Goal: Task Accomplishment & Management: Manage account settings

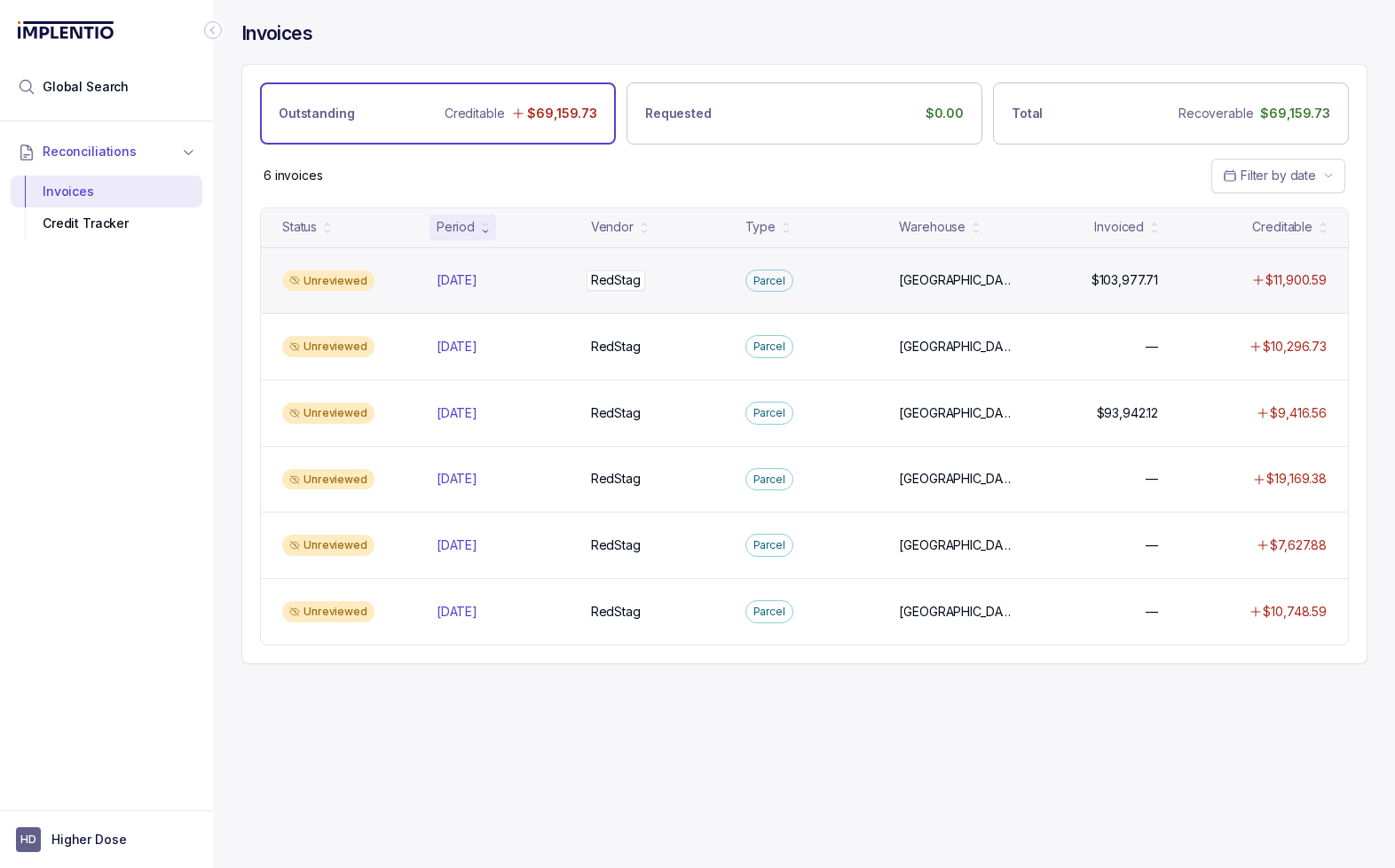
click at [683, 275] on div "RedStag RedStag" at bounding box center [657, 280] width 134 height 18
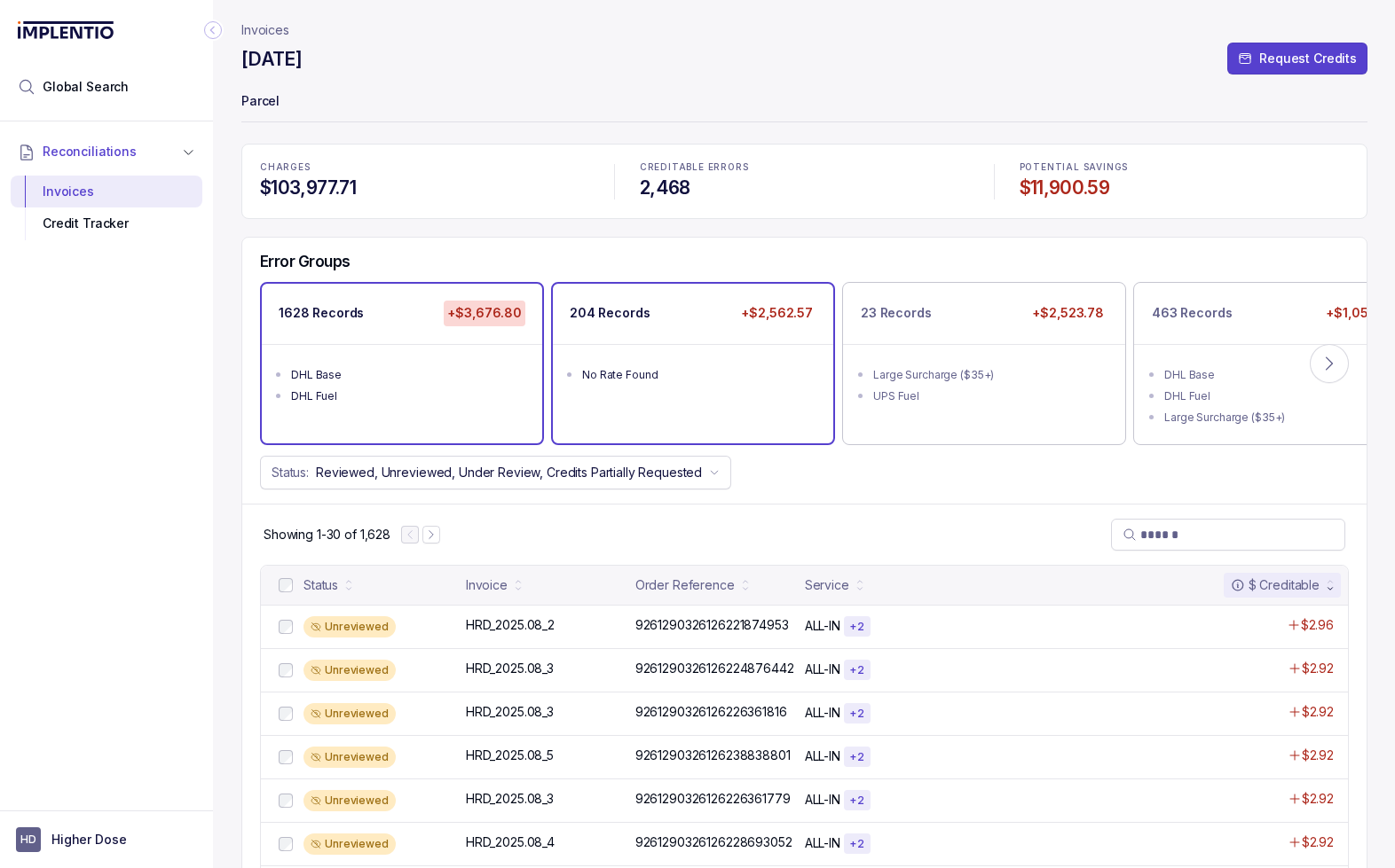
click at [676, 357] on ul "No Rate Found" at bounding box center [693, 372] width 280 height 57
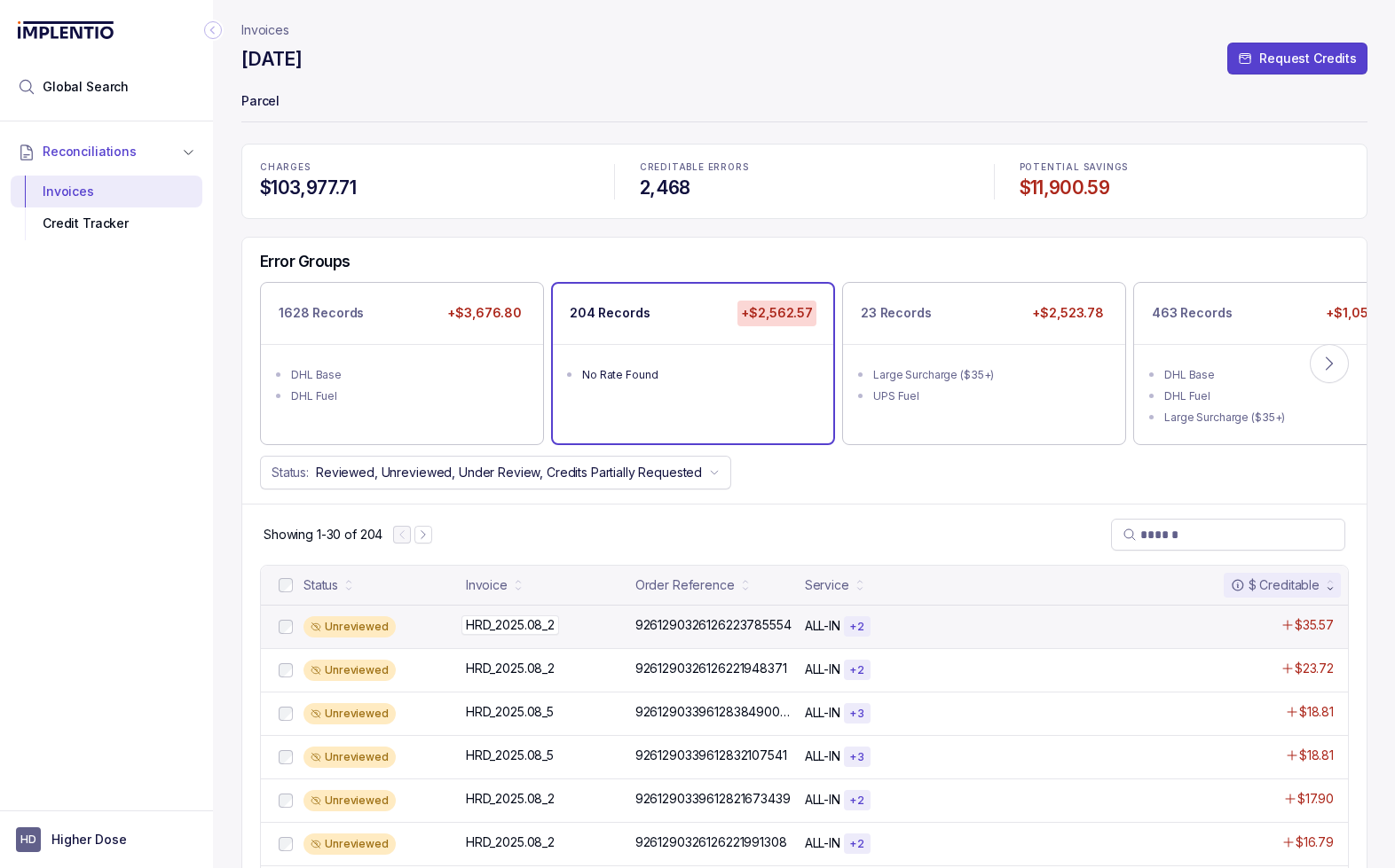
click at [583, 629] on div "HRD_2025.08_2 HRD_2025.08_2" at bounding box center [545, 624] width 159 height 18
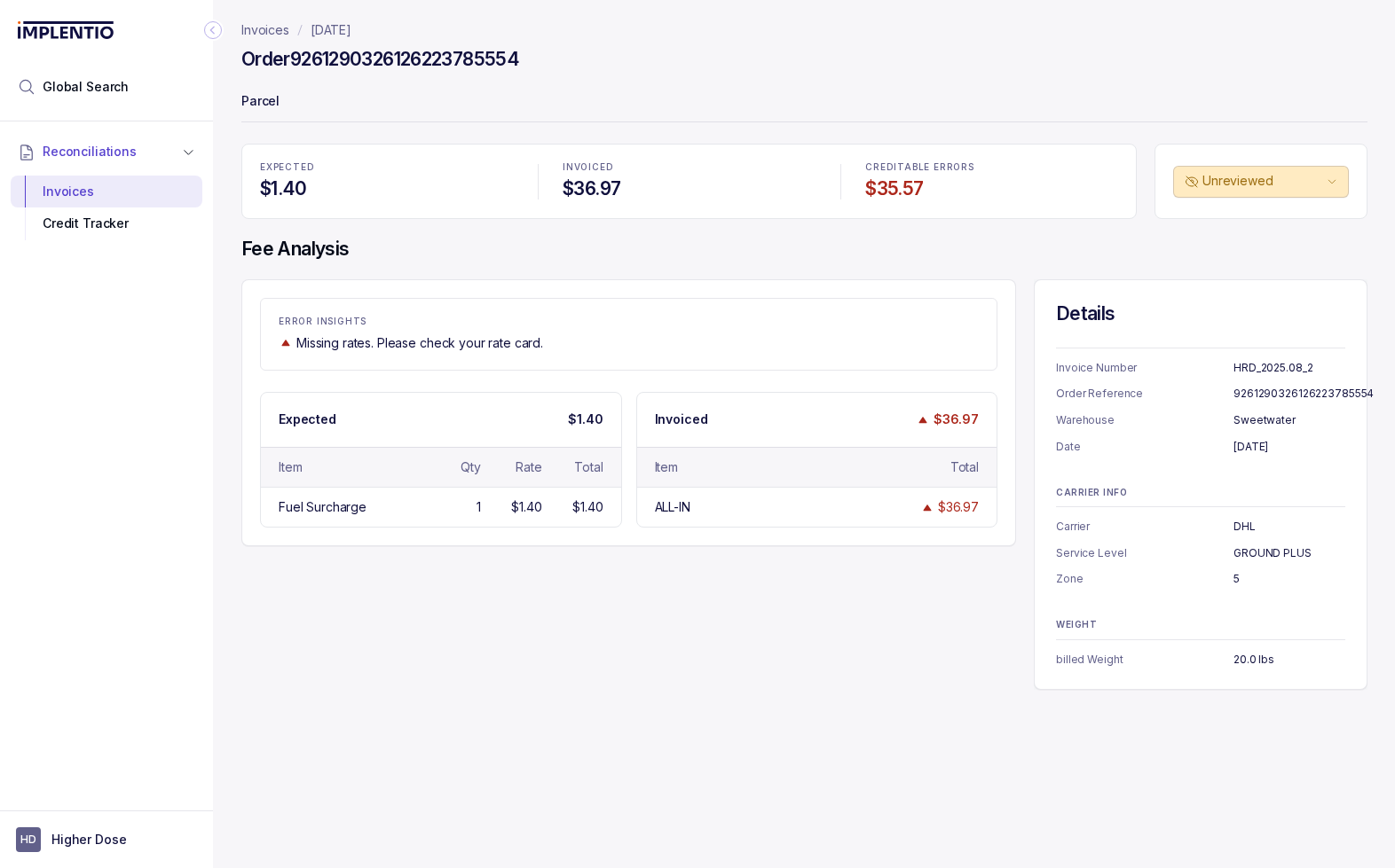
click at [331, 28] on p "[DATE]" at bounding box center [331, 30] width 41 height 18
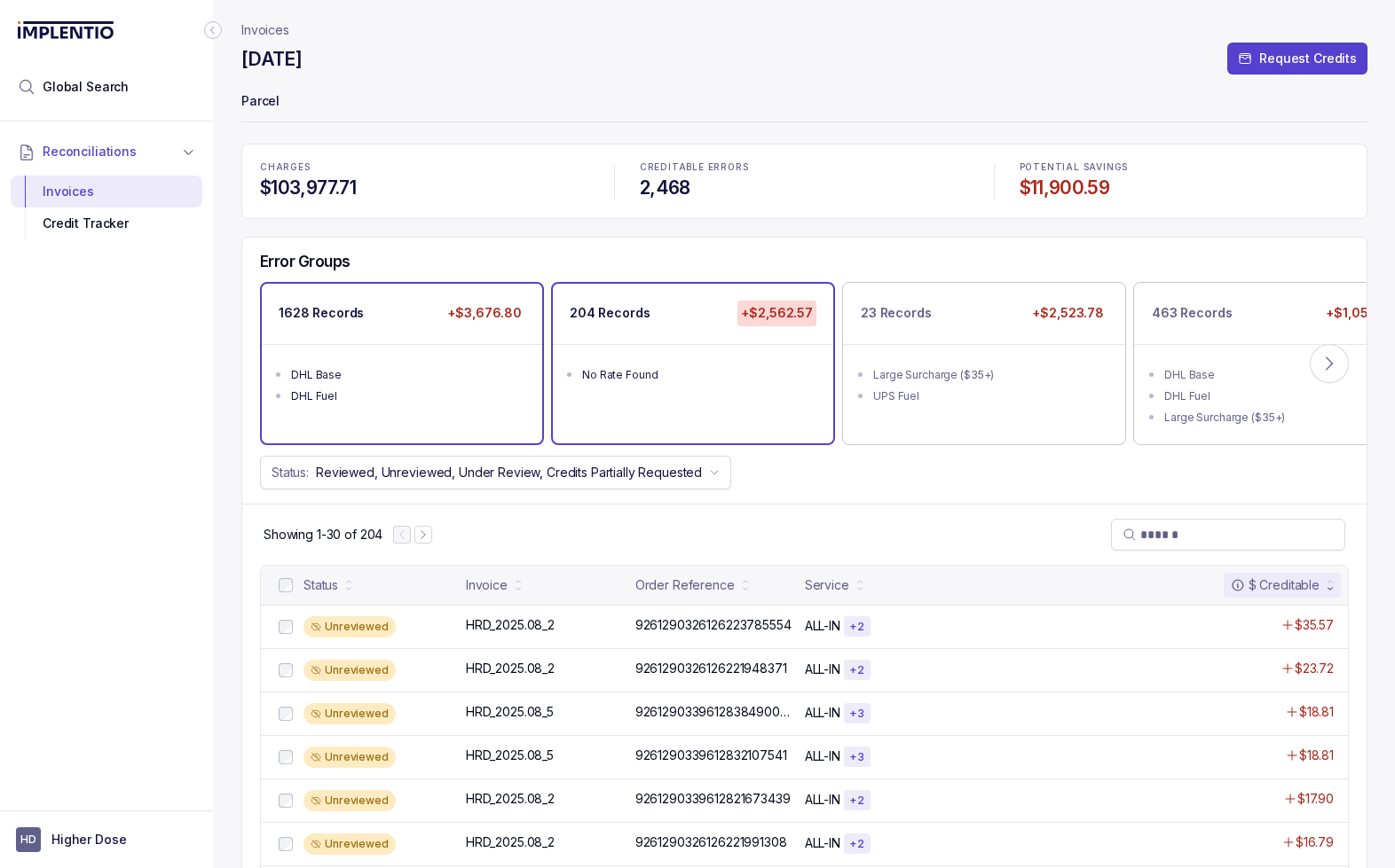
click at [382, 387] on div "DHL Fuel" at bounding box center [407, 396] width 232 height 18
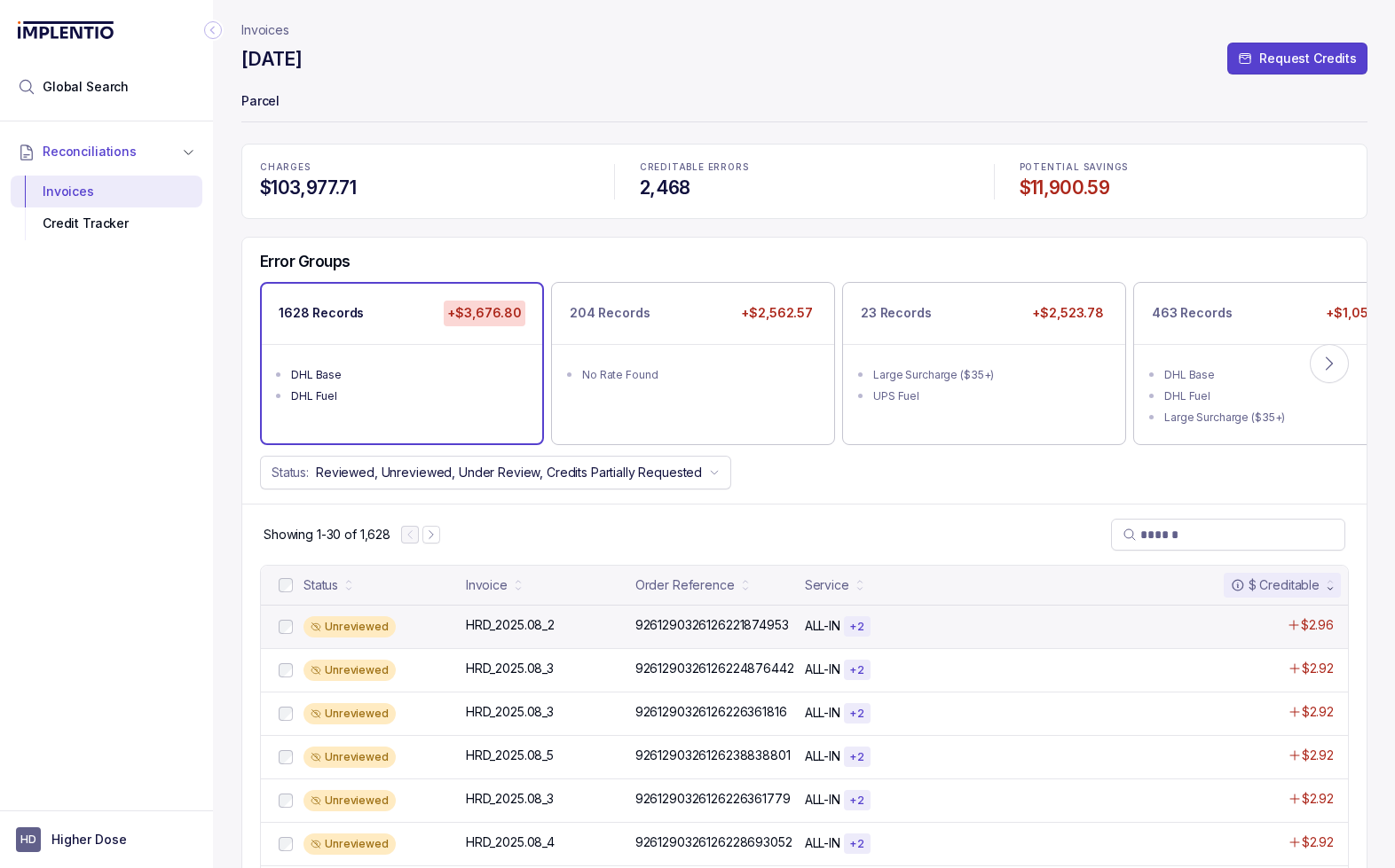
click at [463, 629] on div "Unreviewed HRD_2025.08_2 HRD_2025.08_2 9261290326126221874953 92612903261262218…" at bounding box center [804, 626] width 1087 height 44
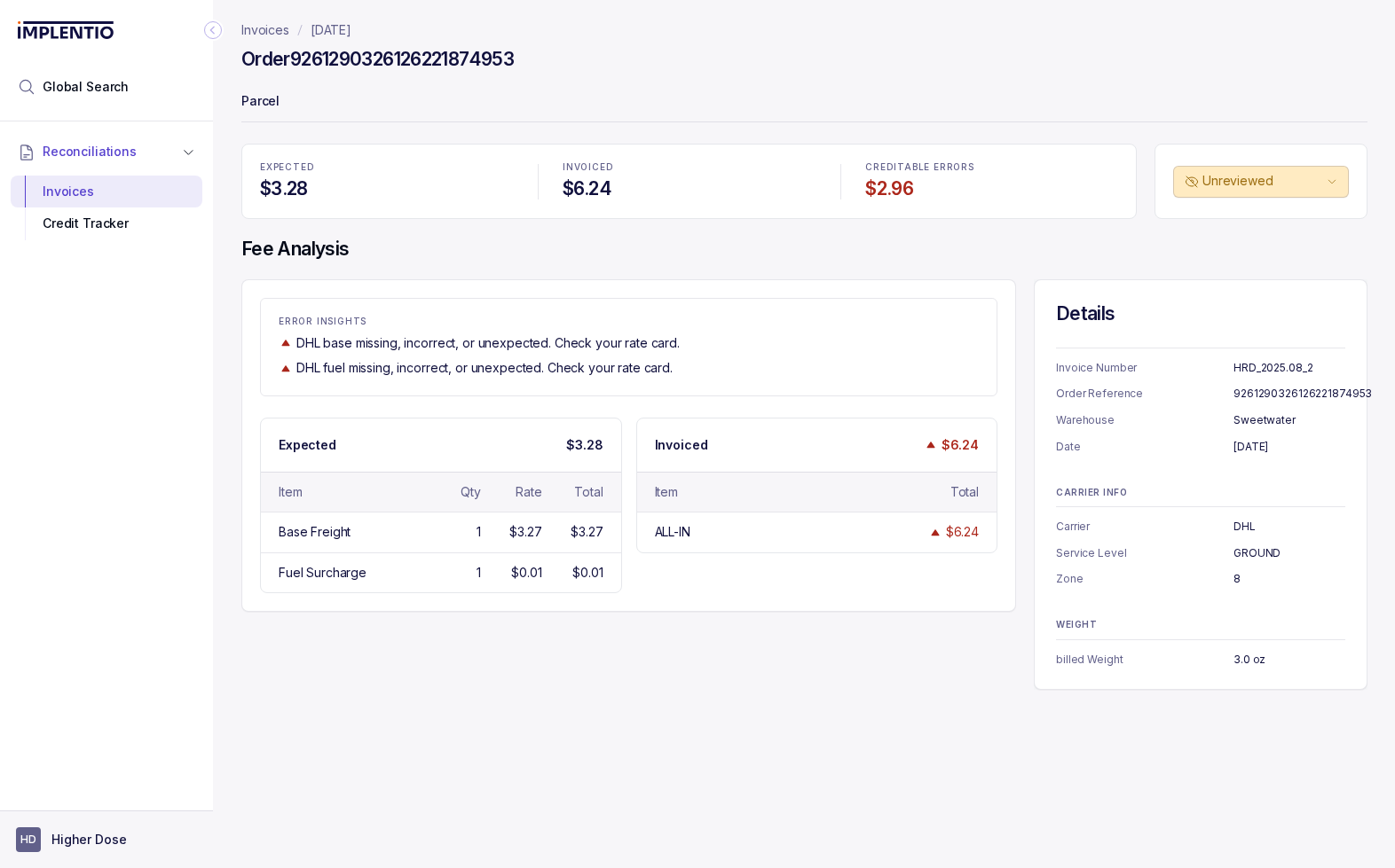
click at [108, 838] on p "Higher Dose" at bounding box center [89, 839] width 75 height 18
click at [69, 795] on p "Logout" at bounding box center [118, 801] width 148 height 18
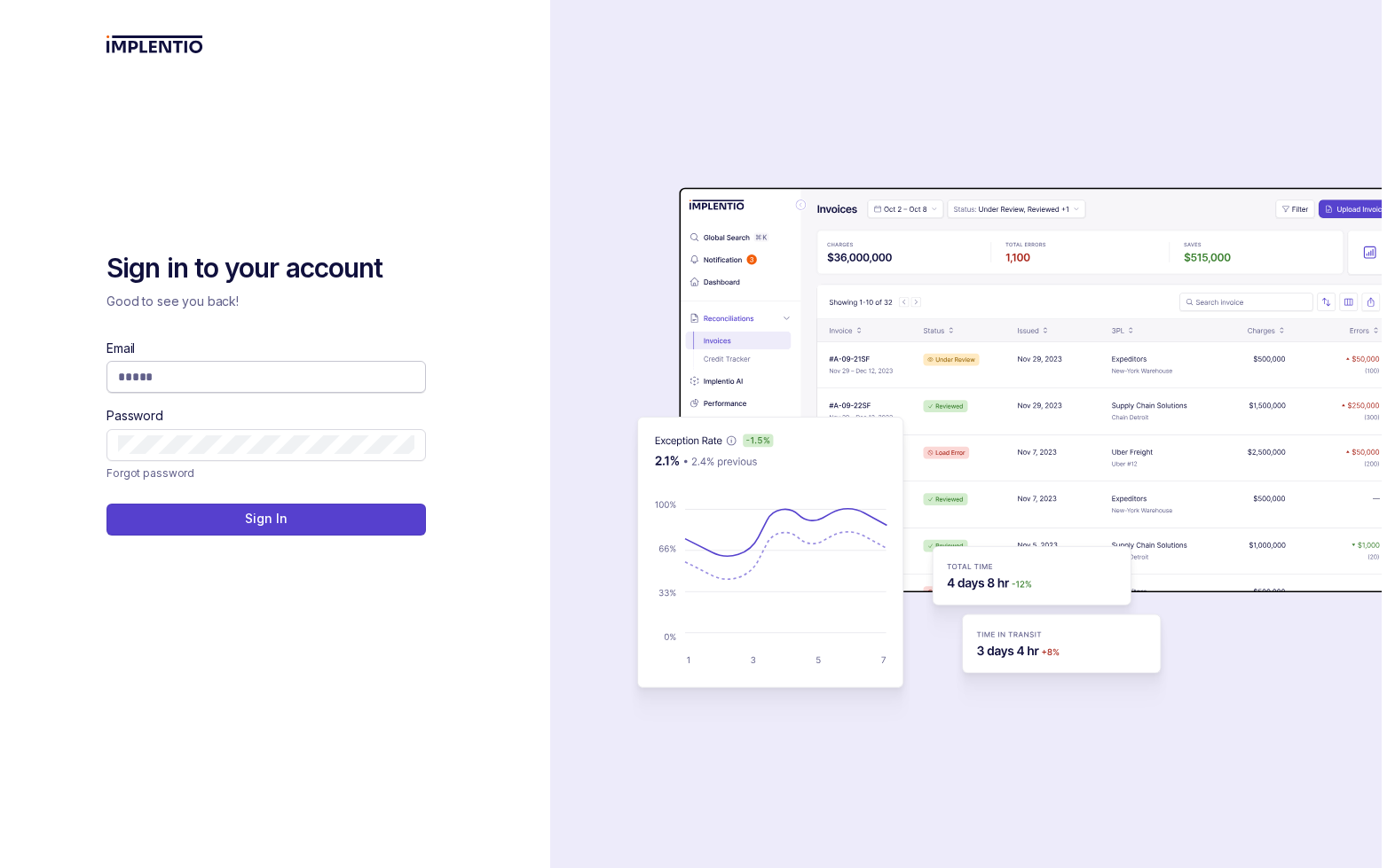
click at [151, 376] on input "Email" at bounding box center [265, 376] width 296 height 18
type input "**********"
